Goal: Transaction & Acquisition: Purchase product/service

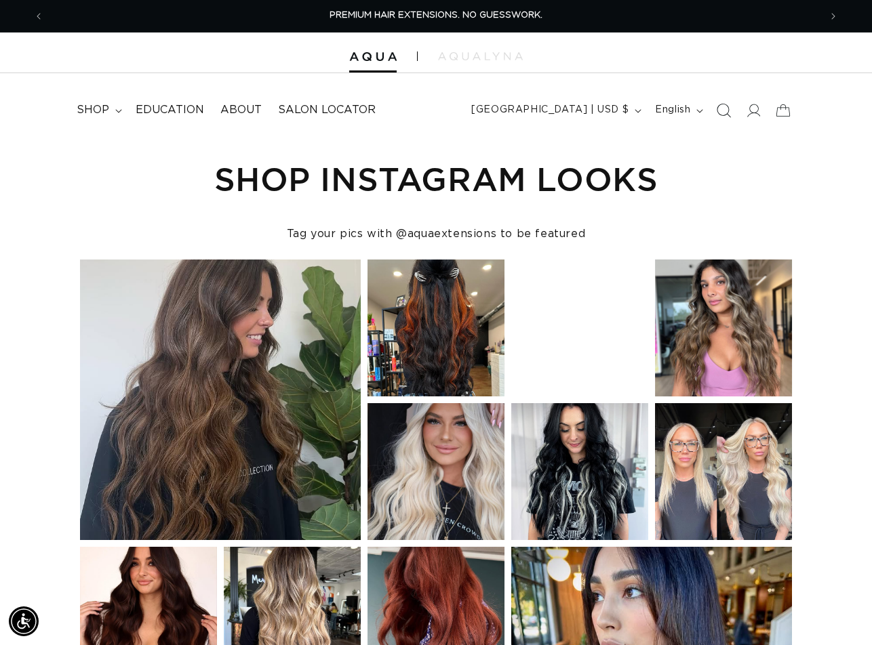
click at [719, 110] on icon "Search" at bounding box center [724, 110] width 14 height 14
click at [719, 110] on icon "Search" at bounding box center [724, 111] width 14 height 14
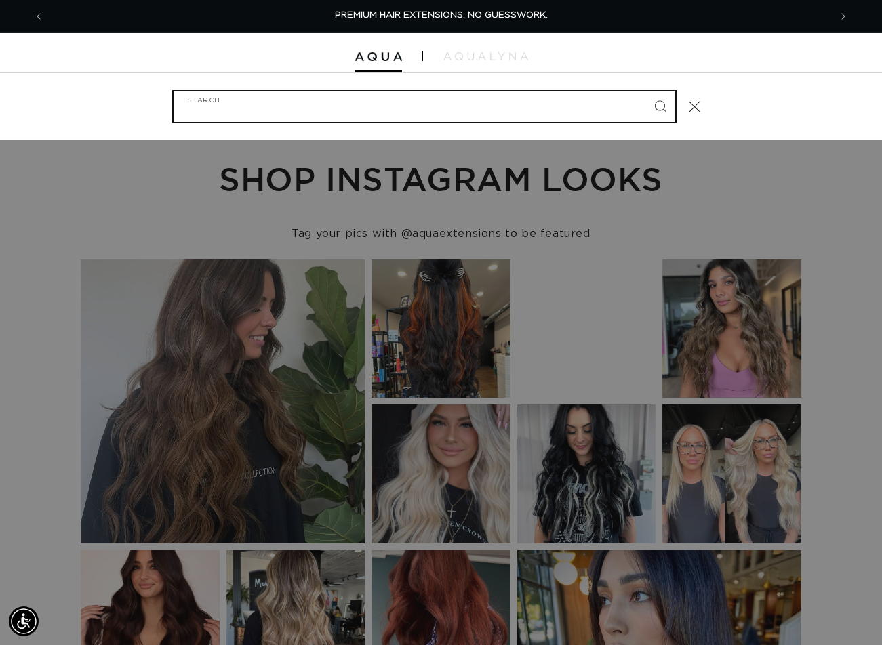
paste input "22" TAPE-IN #2"
type input "22" TAPE-IN #2"
click at [645, 92] on button "Search" at bounding box center [660, 107] width 30 height 30
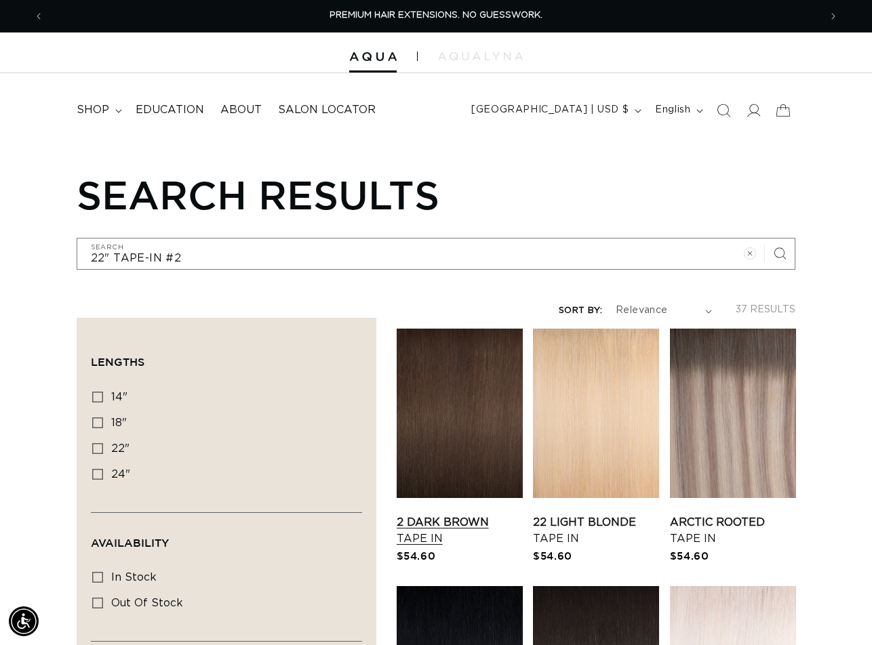
click at [445, 515] on link "2 Dark Brown Tape In" at bounding box center [460, 531] width 126 height 33
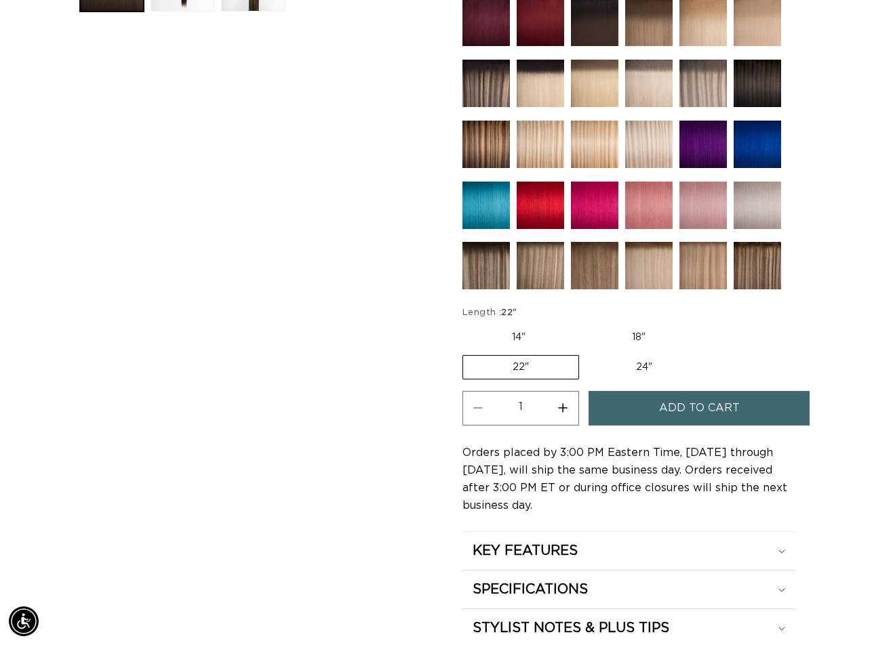
scroll to position [605, 0]
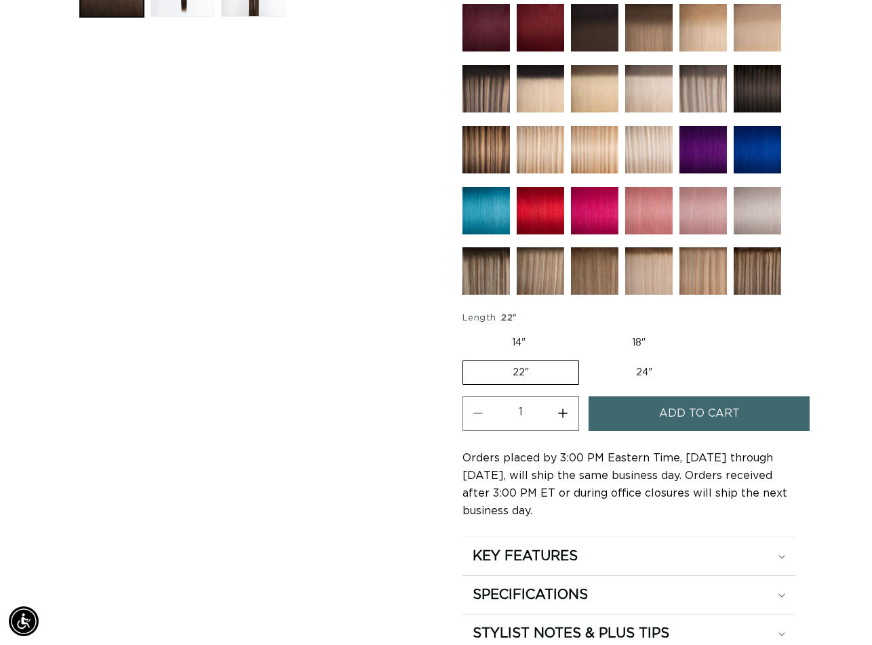
click at [563, 415] on button "Increase quantity for 2 Dark Brown - Tape In" at bounding box center [563, 414] width 31 height 35
type input "2"
click at [712, 407] on span "Add to cart" at bounding box center [699, 414] width 81 height 35
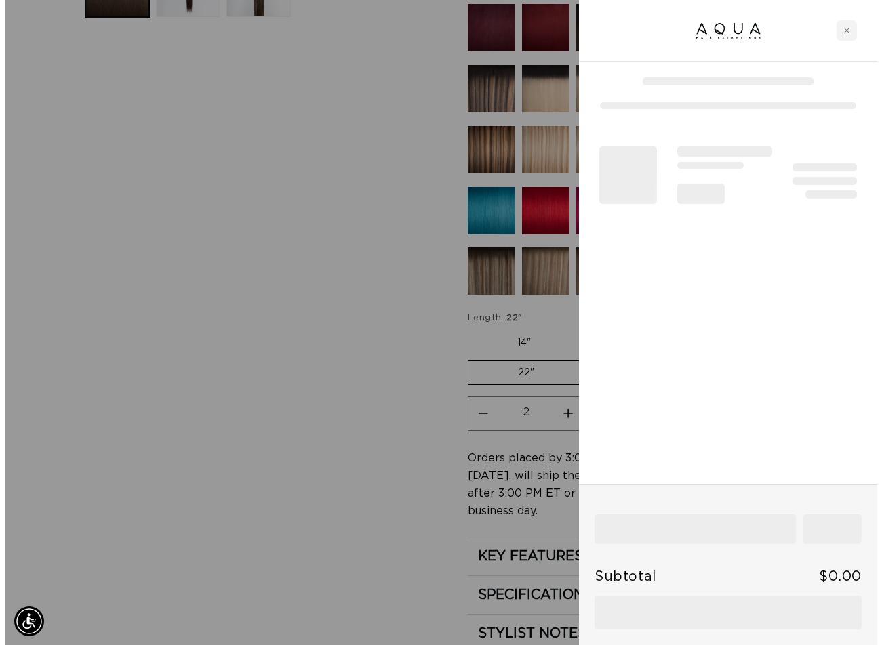
scroll to position [610, 0]
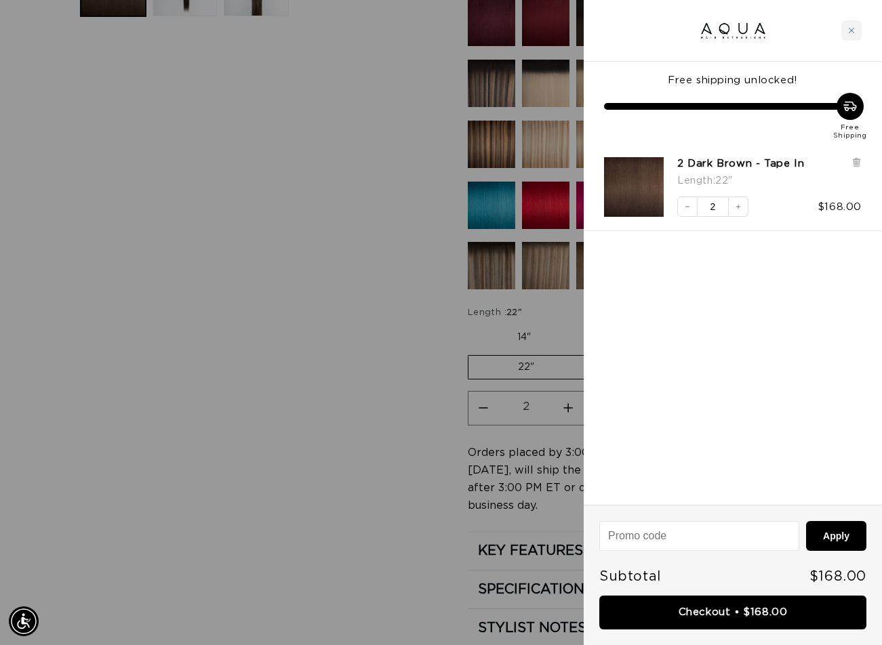
click at [102, 449] on div at bounding box center [441, 322] width 882 height 645
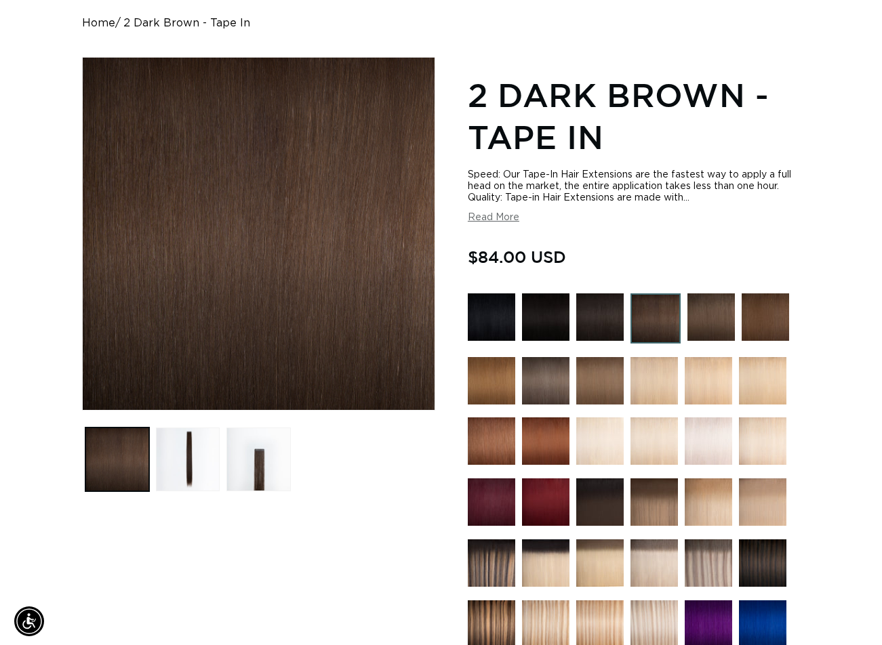
scroll to position [0, 0]
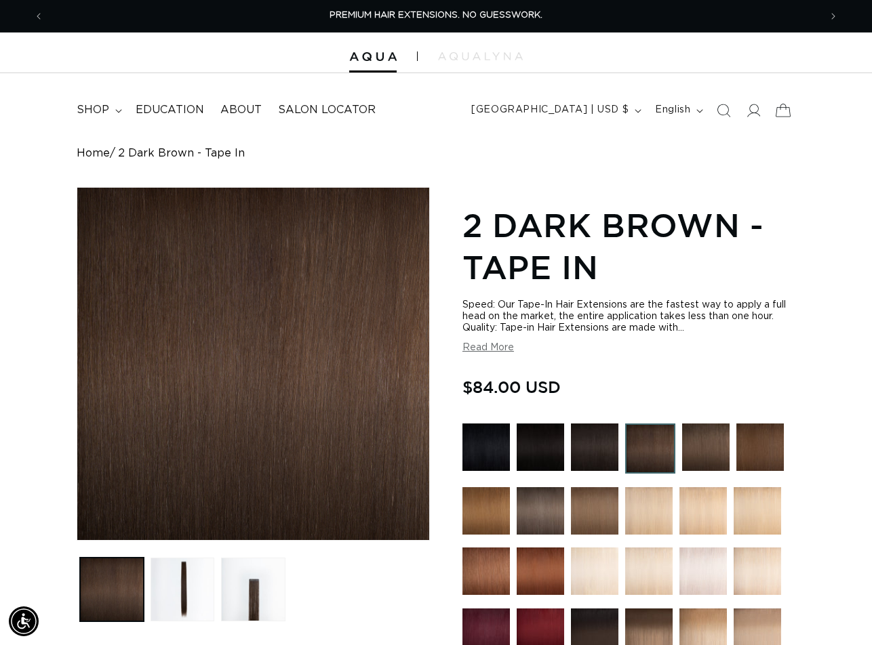
click at [784, 114] on icon at bounding box center [783, 110] width 32 height 32
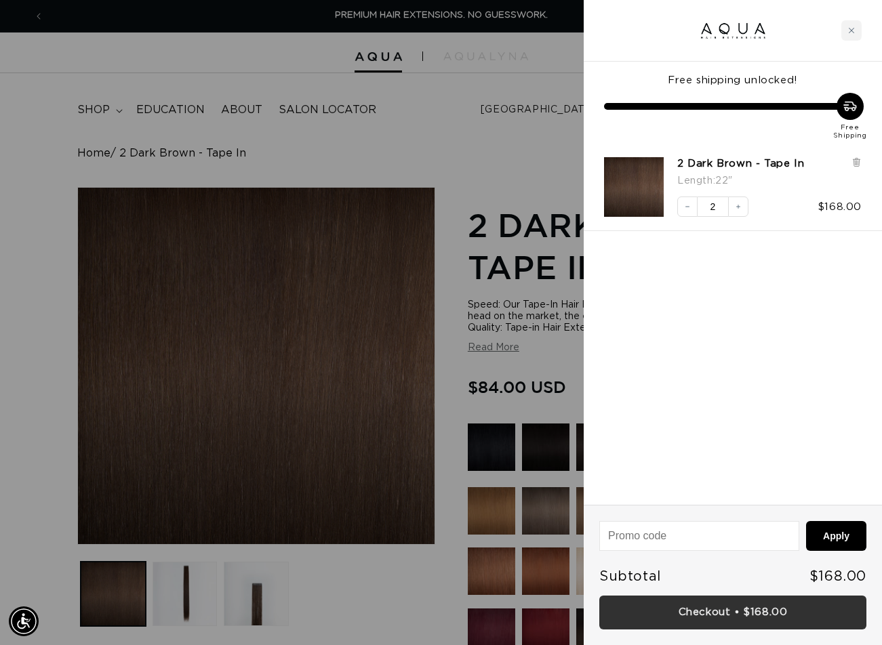
click at [736, 607] on link "Checkout • $168.00" at bounding box center [732, 613] width 267 height 35
